Goal: Task Accomplishment & Management: Use online tool/utility

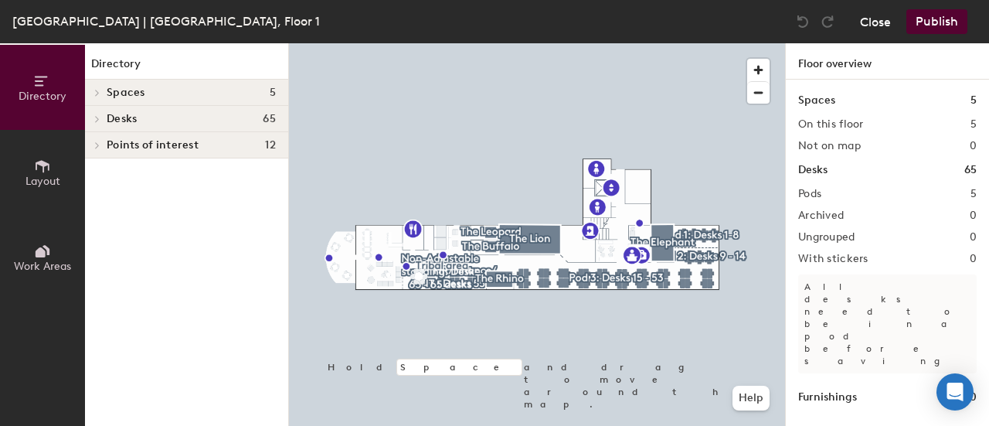
click at [882, 19] on button "Close" at bounding box center [875, 21] width 31 height 25
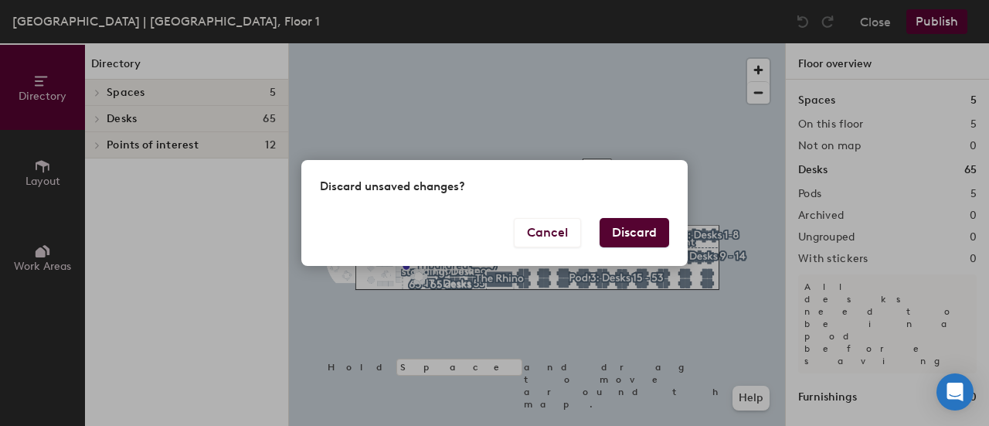
click at [627, 236] on button "Discard" at bounding box center [635, 232] width 70 height 29
click at [640, 227] on button "Discard" at bounding box center [635, 232] width 70 height 29
click at [654, 236] on button "Discard" at bounding box center [635, 232] width 70 height 29
click at [543, 236] on button "Cancel" at bounding box center [547, 232] width 67 height 29
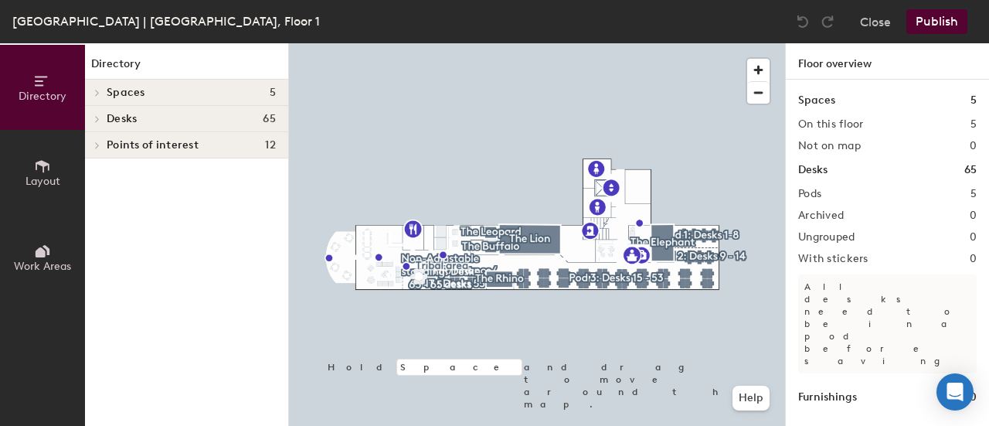
click at [927, 26] on button "Publish" at bounding box center [937, 21] width 61 height 25
